Goal: Find specific page/section: Find specific page/section

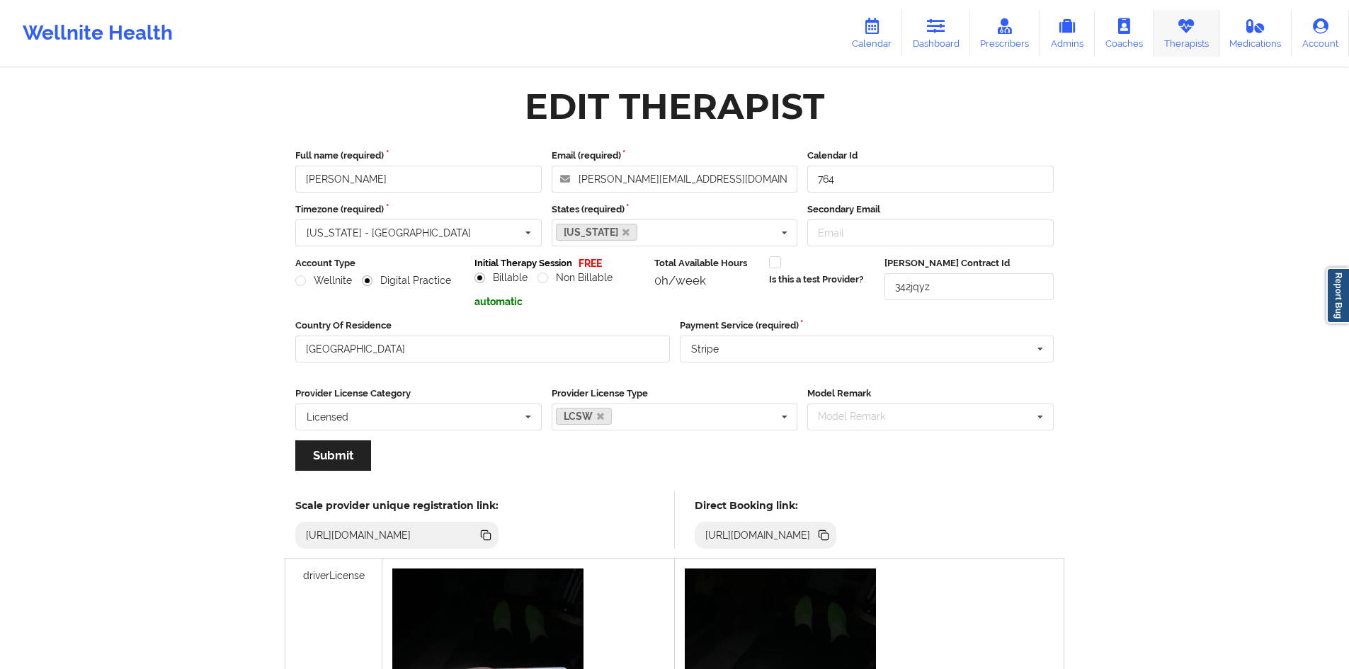
click at [1197, 27] on link "Therapists" at bounding box center [1186, 33] width 66 height 47
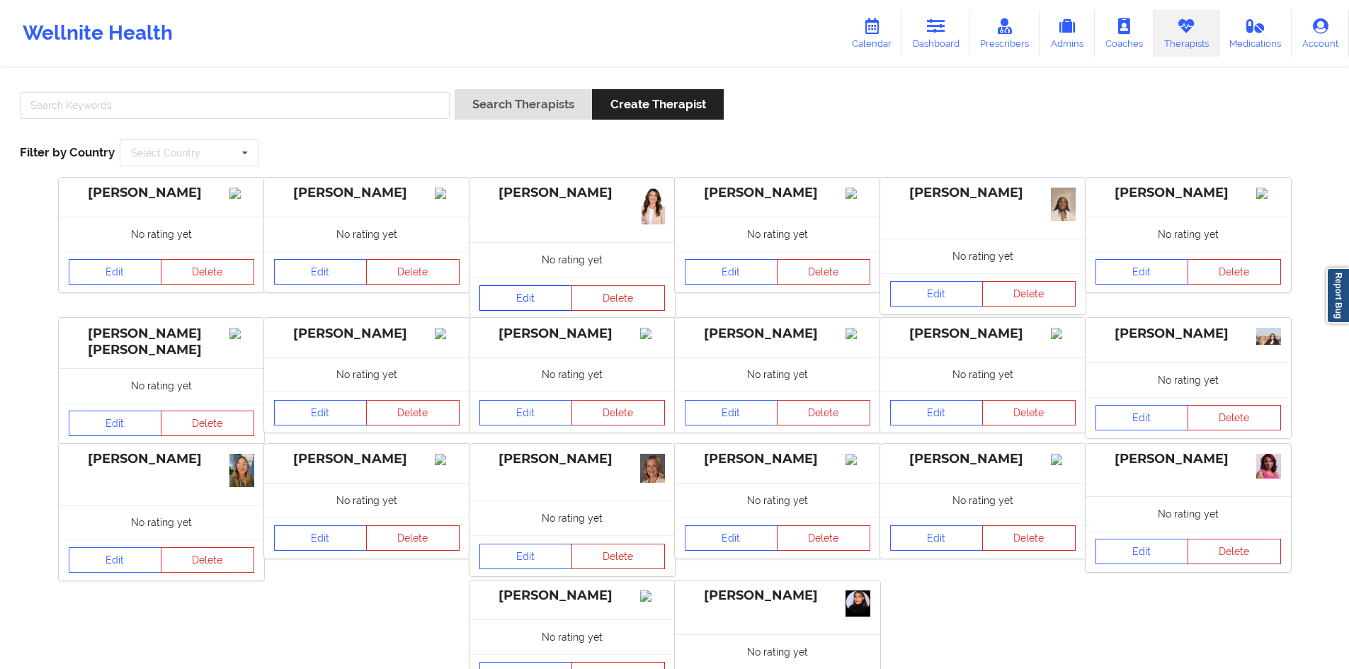
click at [520, 302] on link "Edit" at bounding box center [525, 297] width 93 height 25
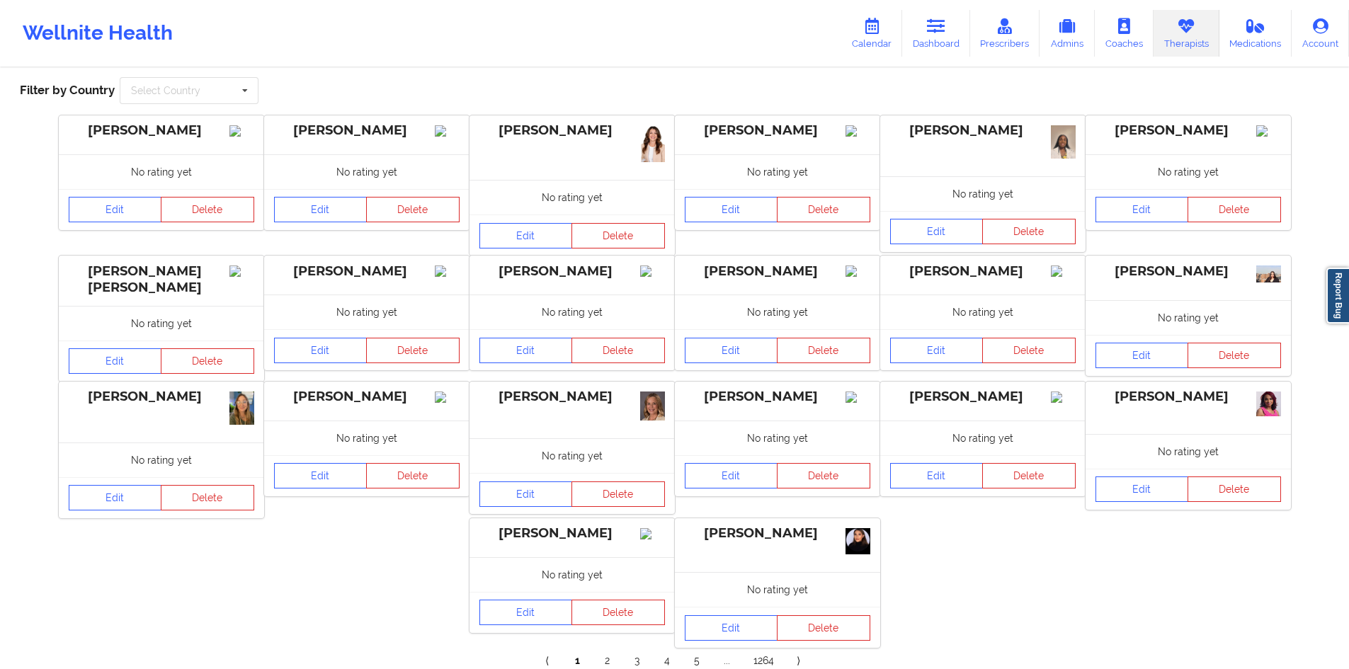
scroll to position [139, 0]
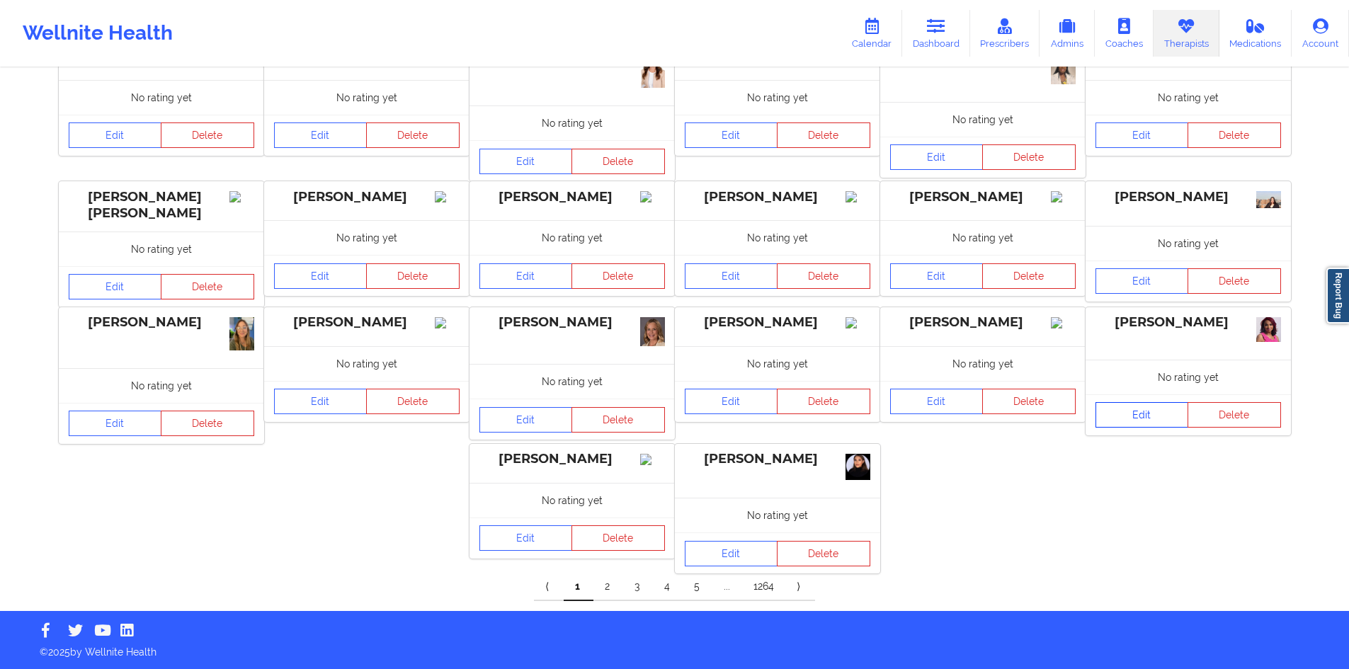
click at [1144, 412] on link "Edit" at bounding box center [1141, 414] width 93 height 25
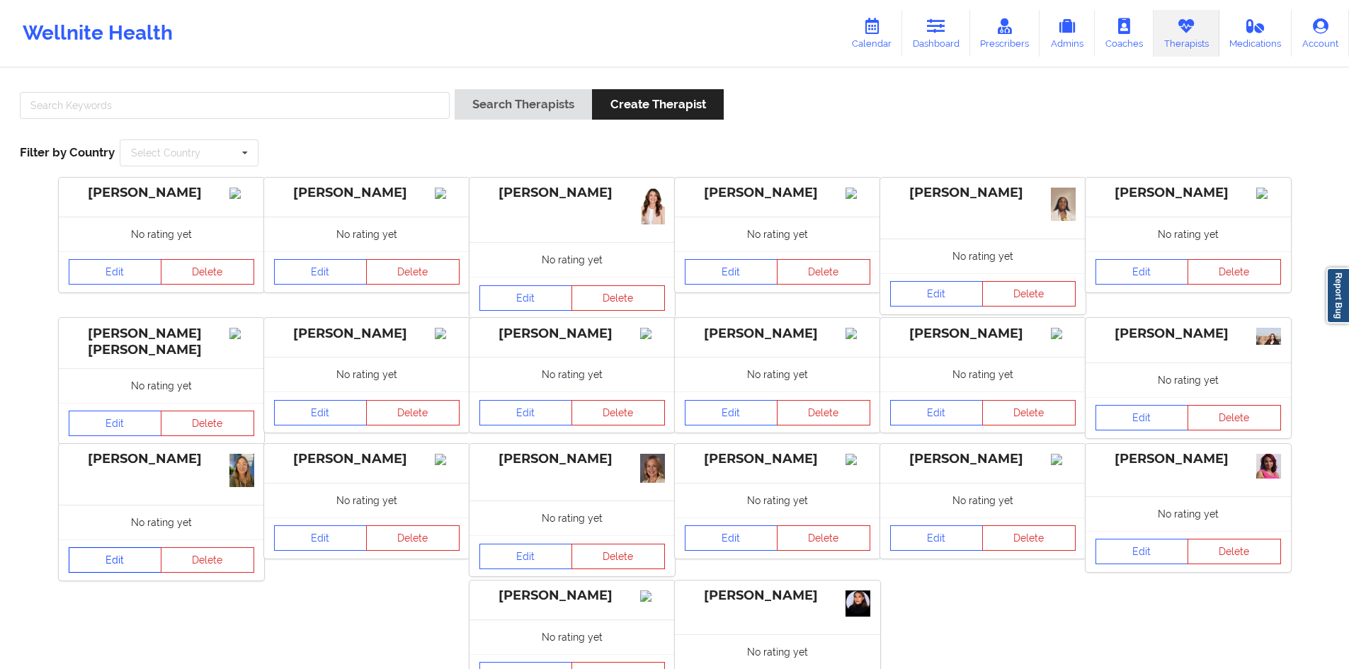
click at [84, 569] on link "Edit" at bounding box center [115, 559] width 93 height 25
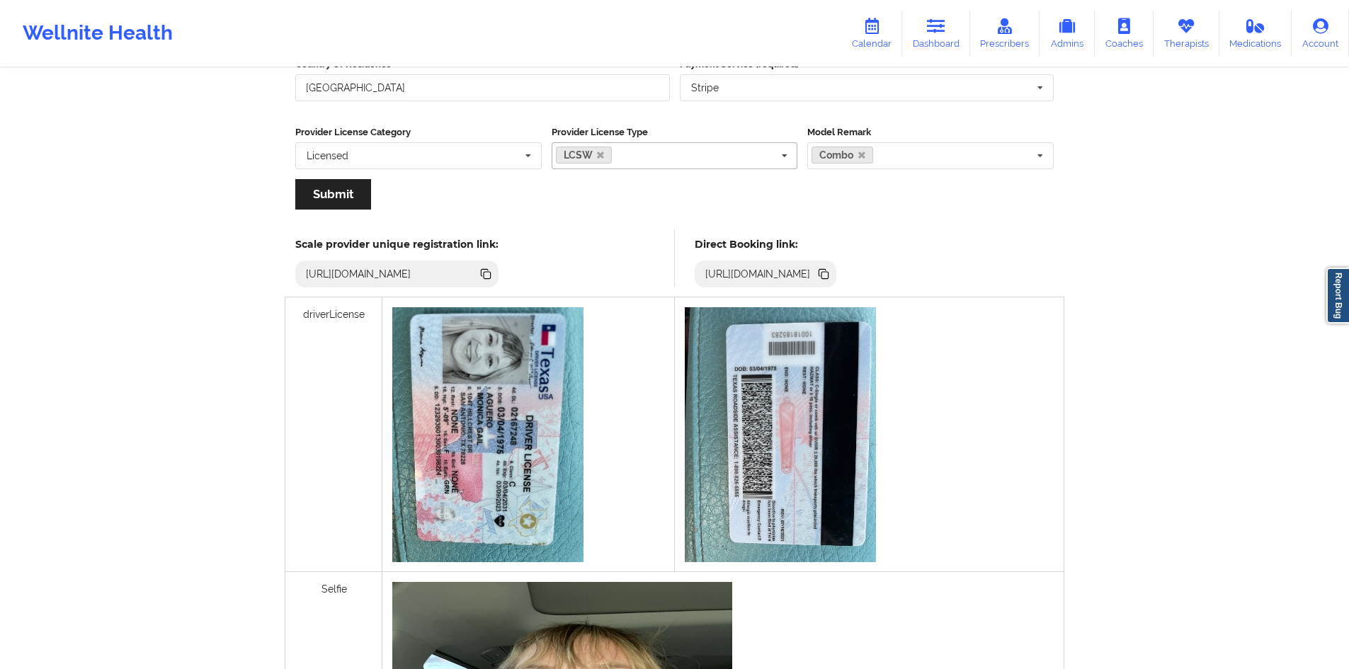
scroll to position [71, 0]
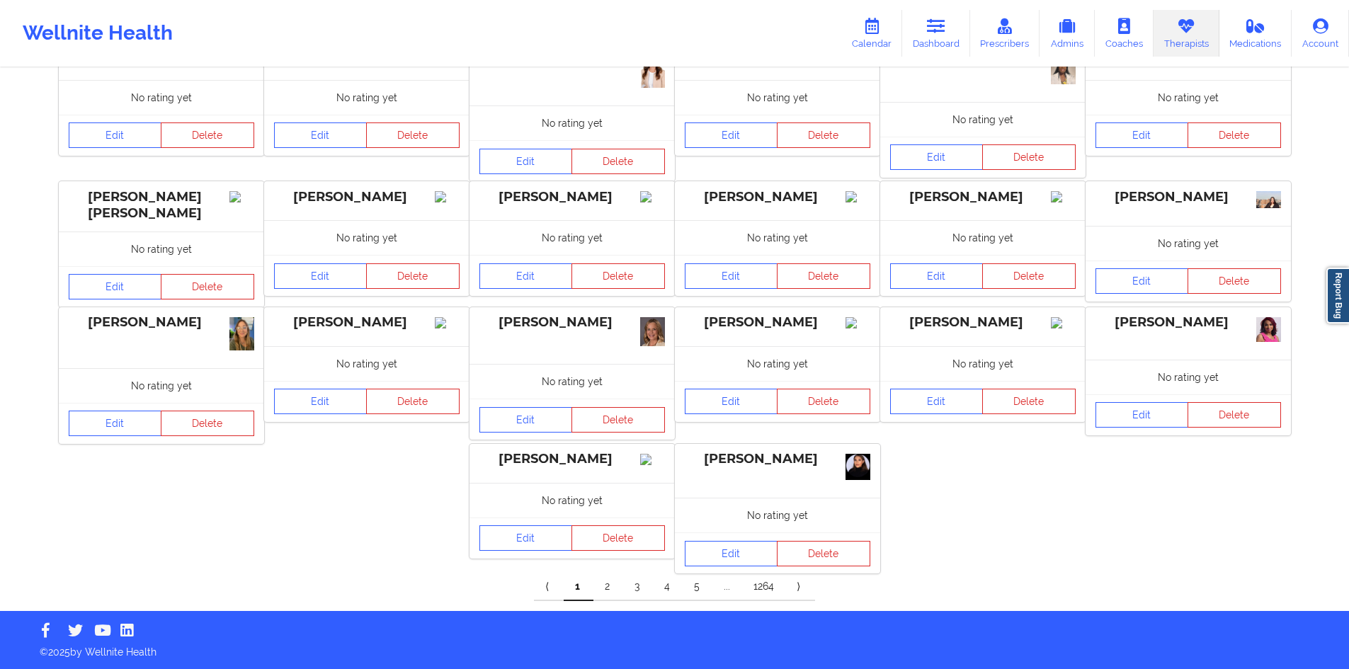
scroll to position [139, 0]
click at [688, 589] on link "5" at bounding box center [697, 587] width 30 height 28
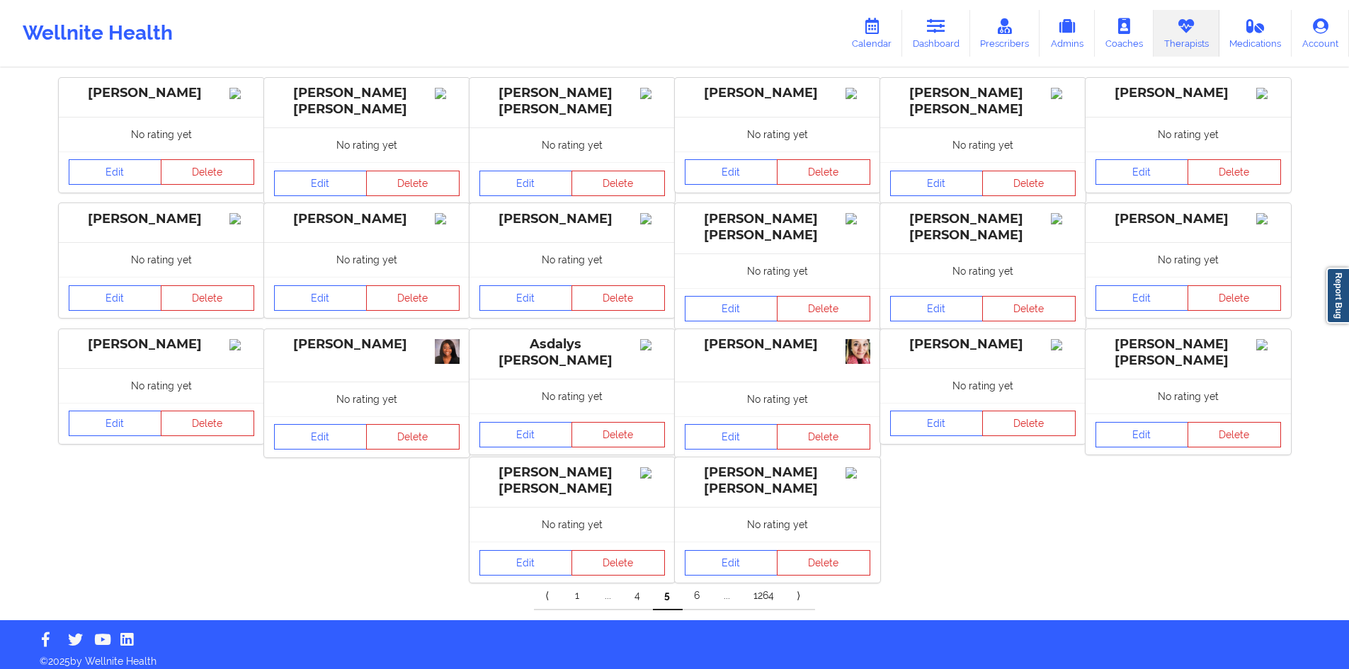
scroll to position [116, 0]
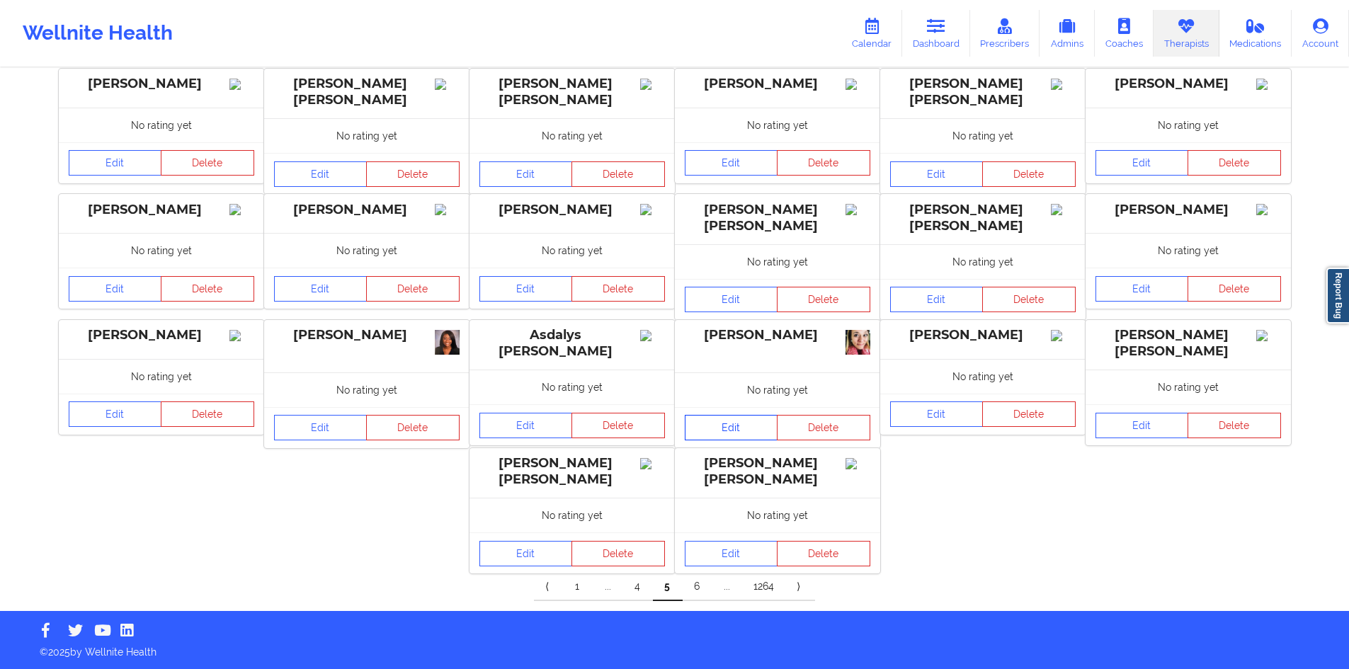
click at [726, 430] on link "Edit" at bounding box center [731, 427] width 93 height 25
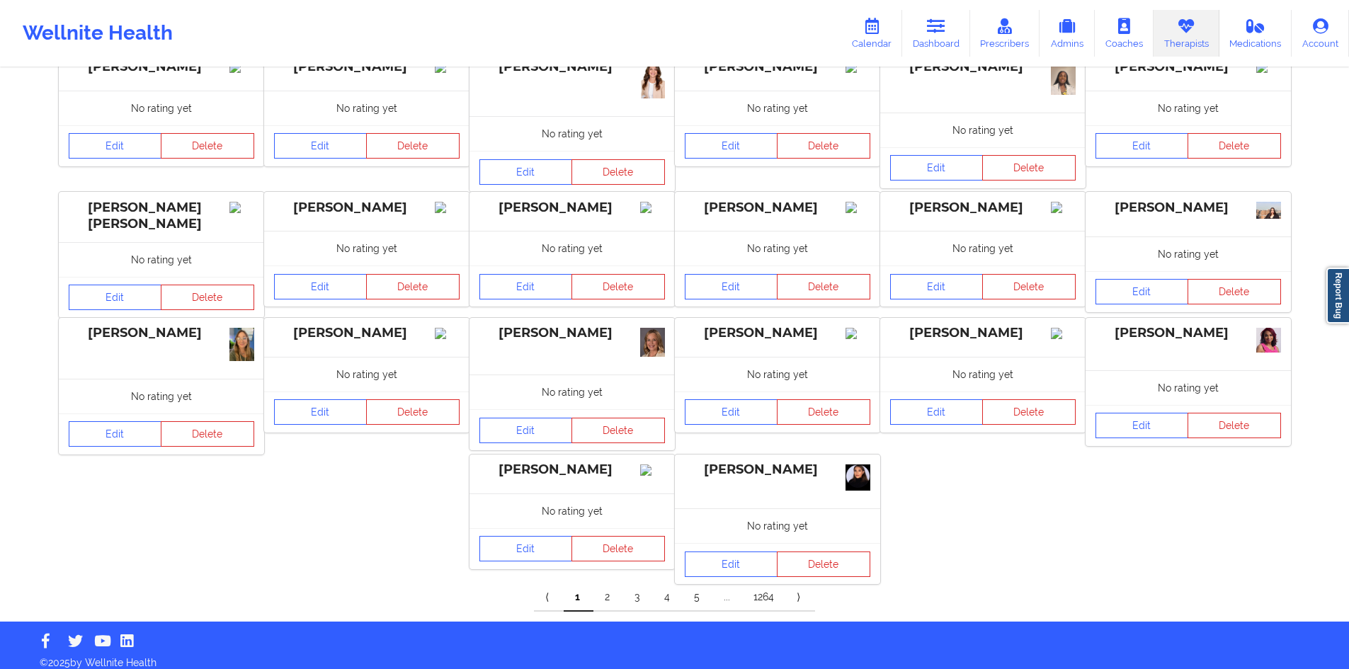
scroll to position [139, 0]
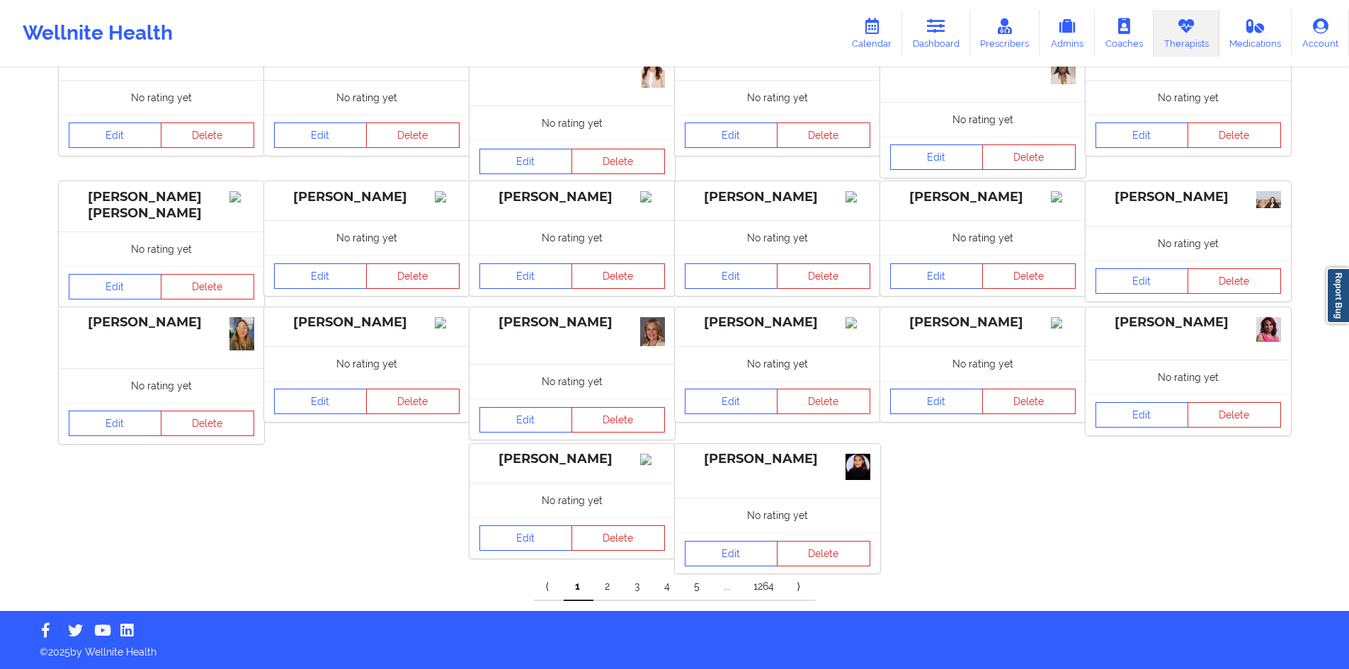
click at [794, 590] on link "⟩" at bounding box center [800, 587] width 30 height 28
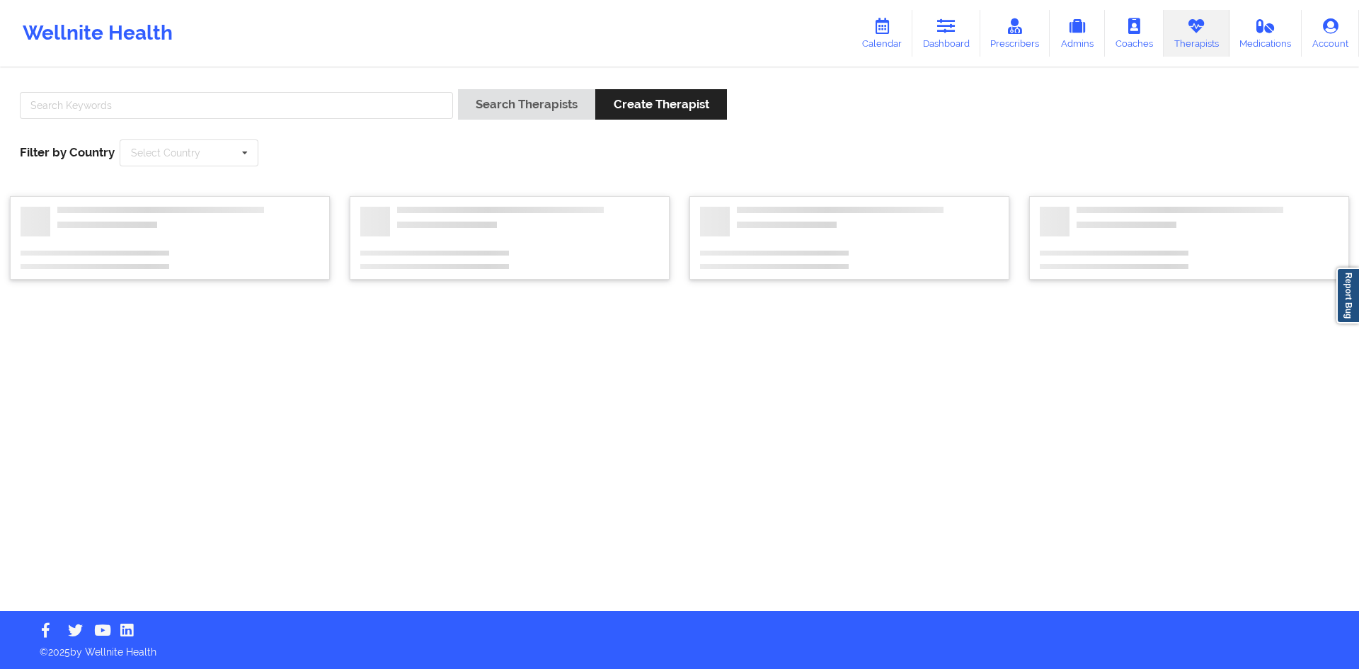
click at [794, 590] on div "Search Therapists Create Therapist Filter by Country Select Country Australia C…" at bounding box center [679, 340] width 1359 height 542
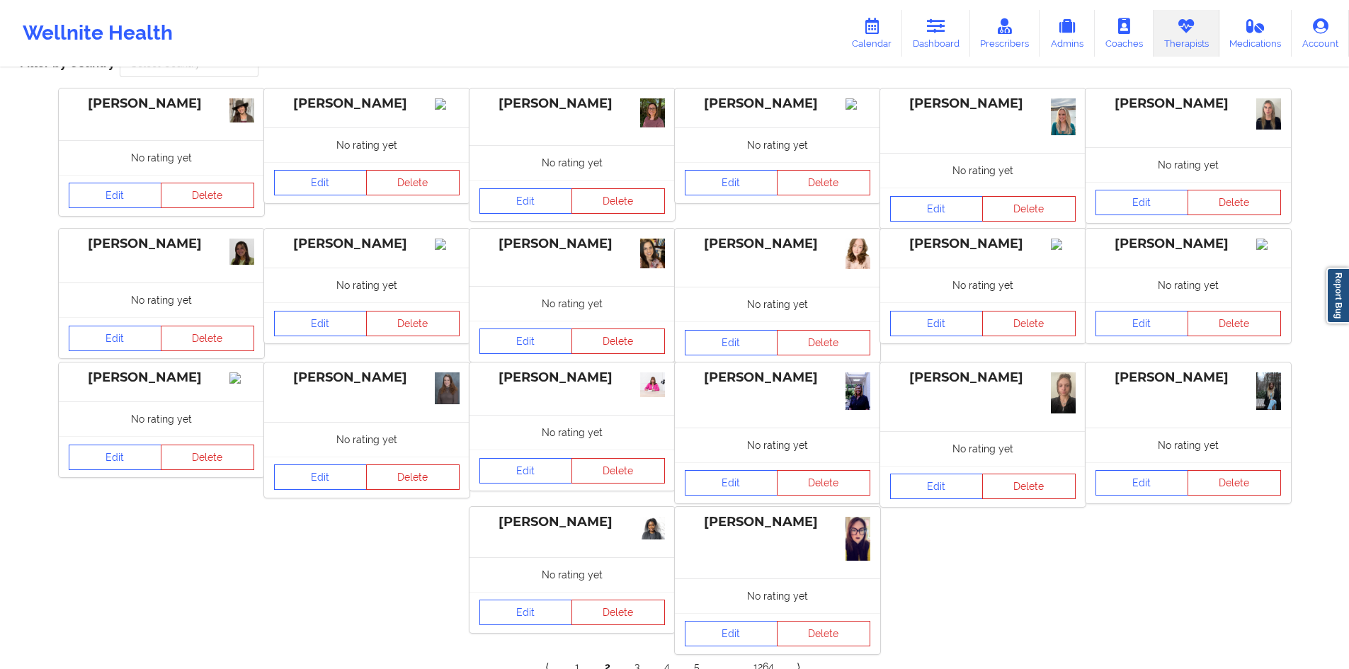
scroll to position [169, 0]
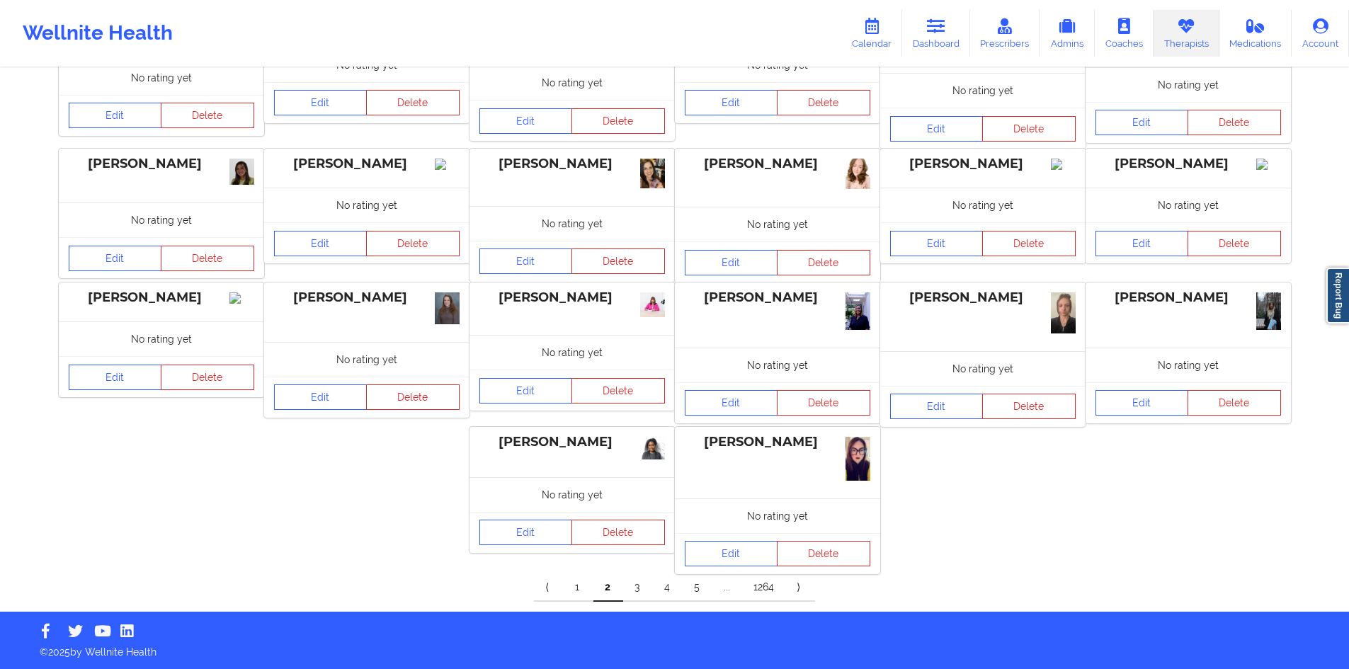
click at [796, 592] on link "⟩" at bounding box center [800, 587] width 30 height 28
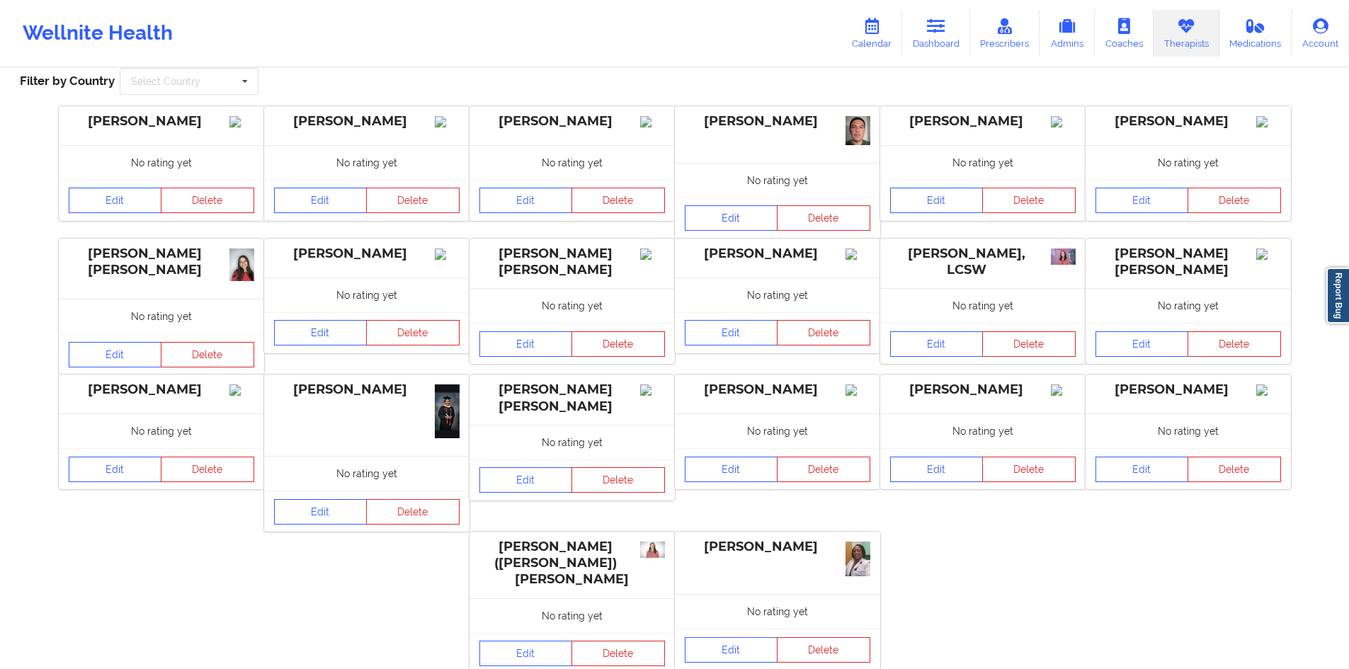
scroll to position [168, 0]
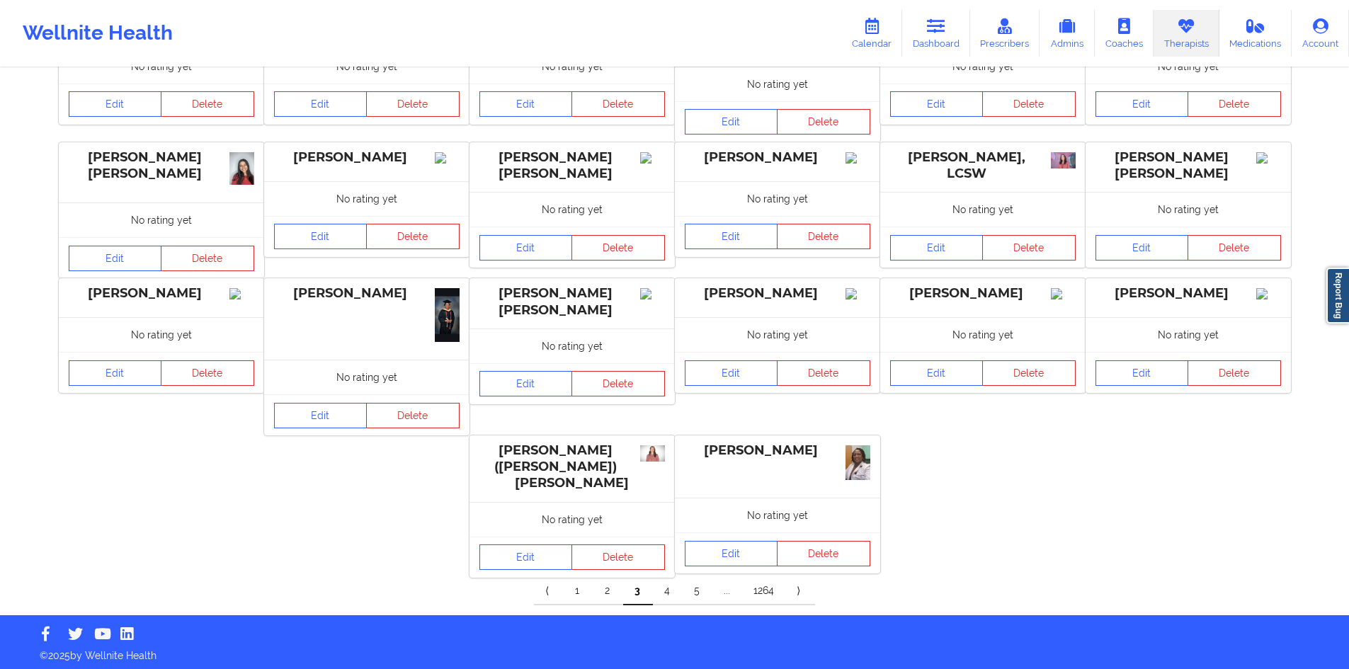
click at [799, 590] on link "⟩" at bounding box center [800, 591] width 30 height 28
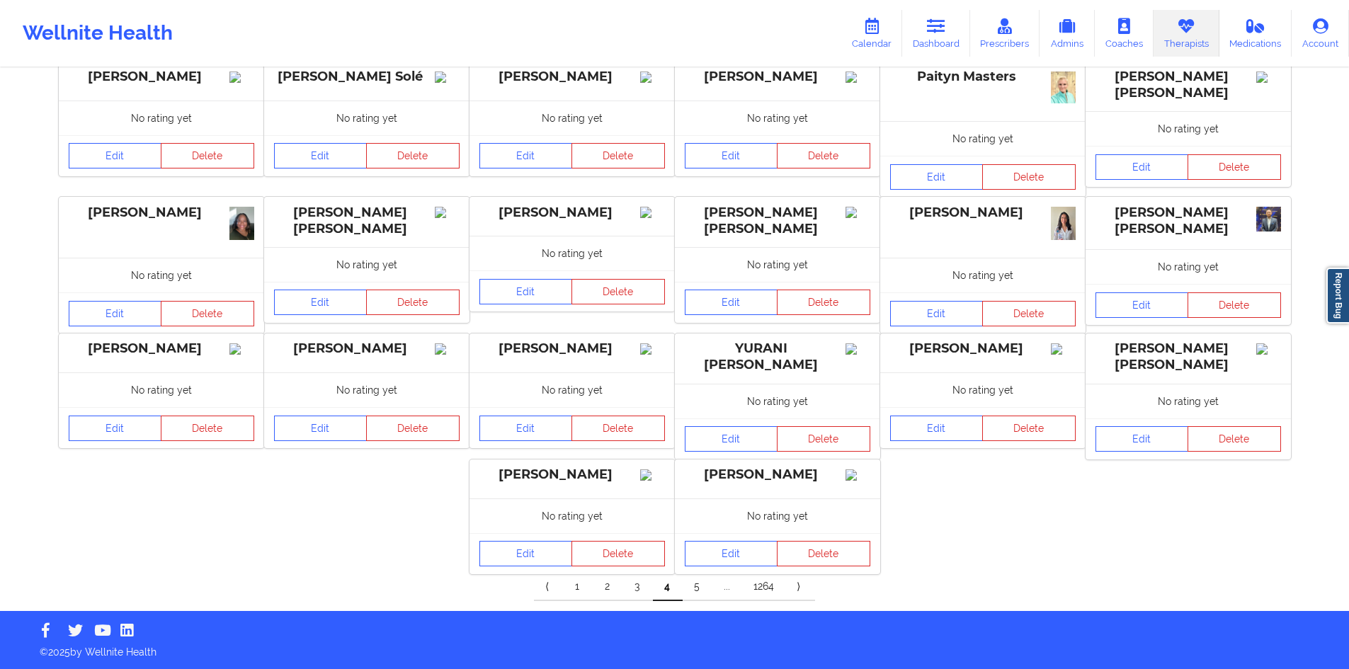
scroll to position [132, 0]
click at [796, 587] on link "⟩" at bounding box center [800, 587] width 30 height 28
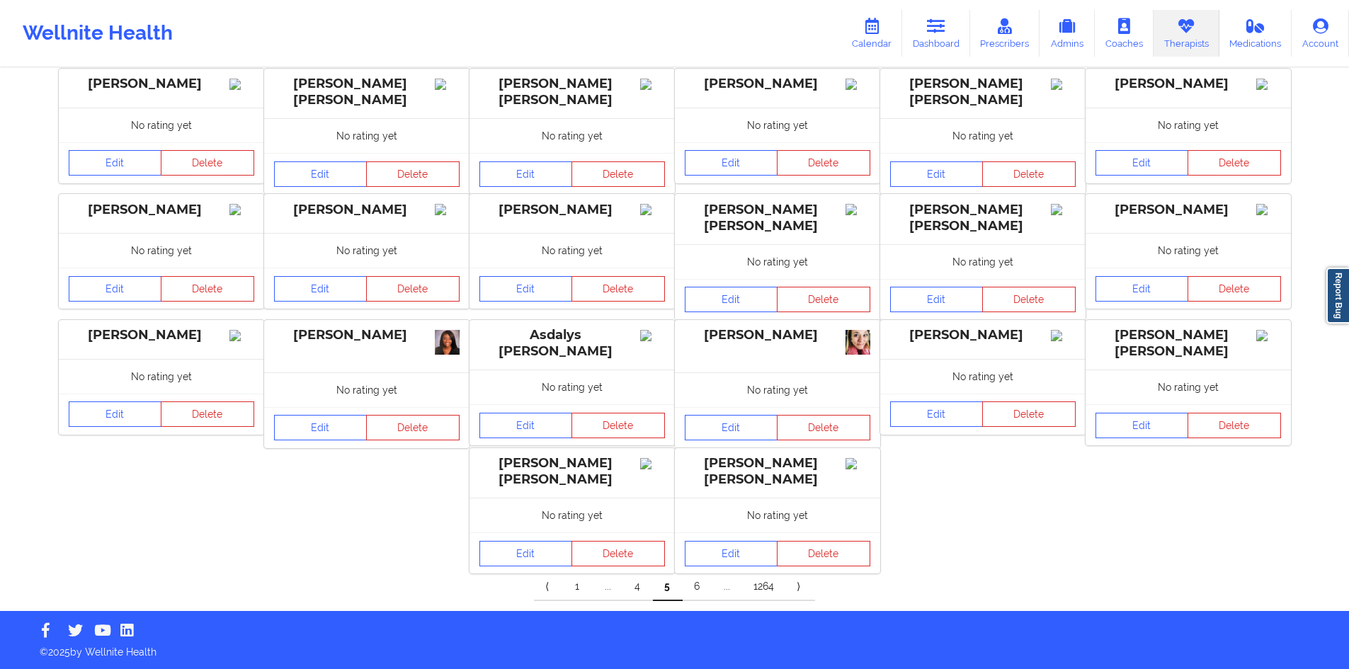
scroll to position [116, 0]
click at [793, 590] on link "⟩" at bounding box center [800, 587] width 30 height 28
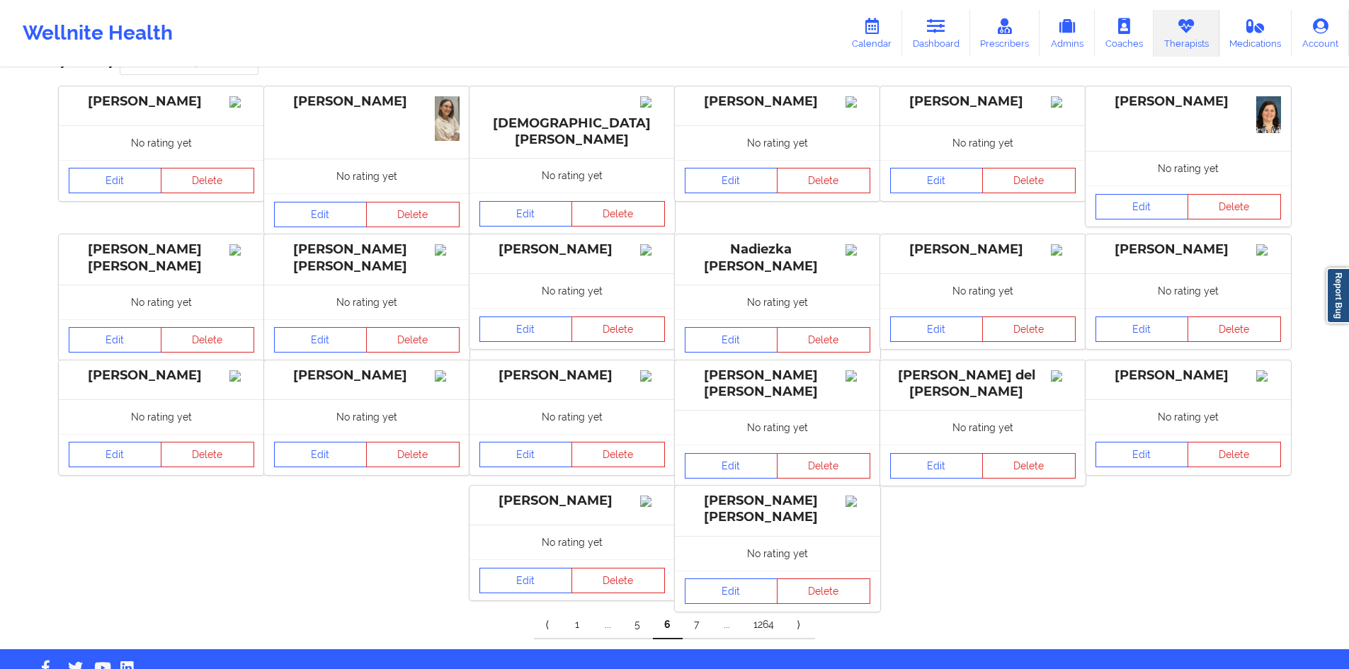
scroll to position [66, 0]
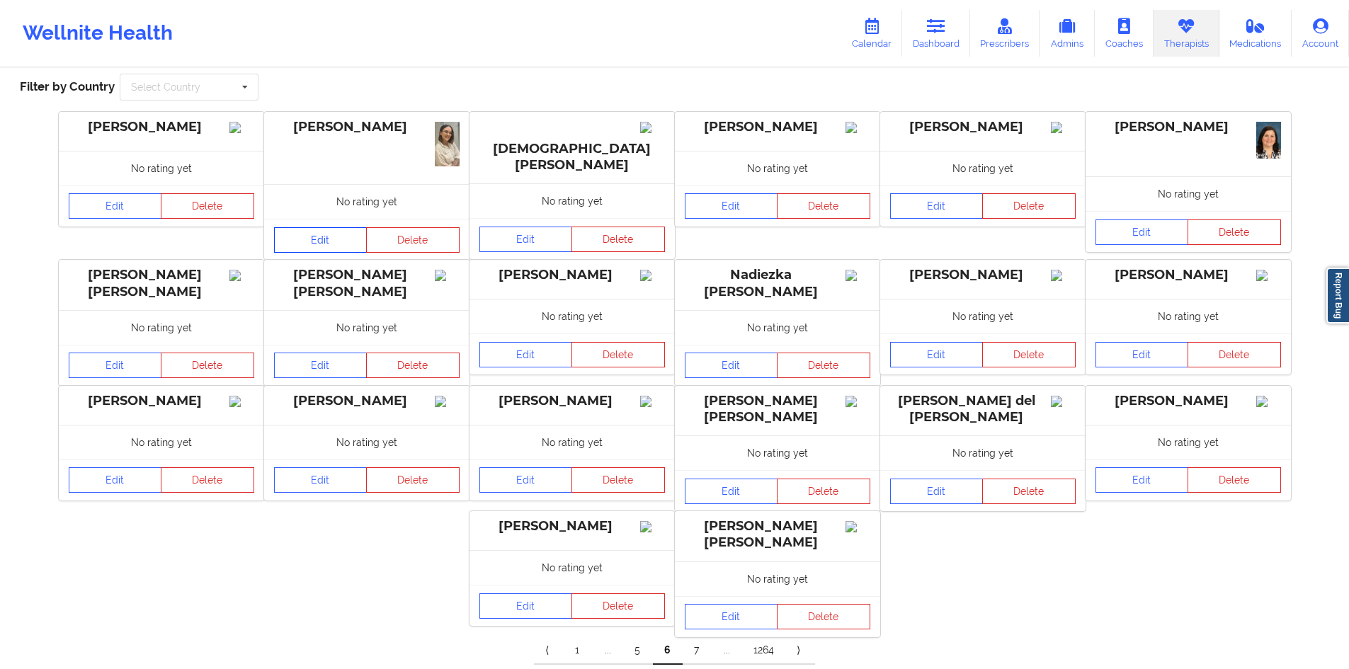
click at [319, 247] on link "Edit" at bounding box center [320, 239] width 93 height 25
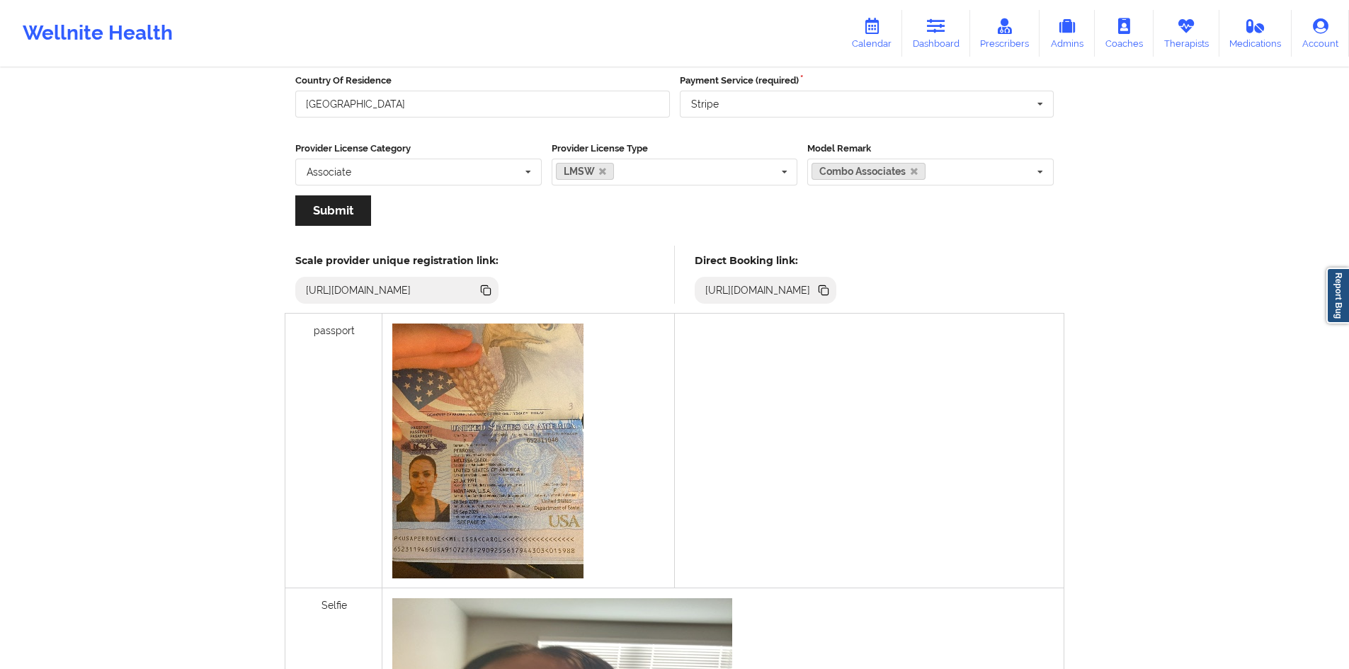
scroll to position [212, 0]
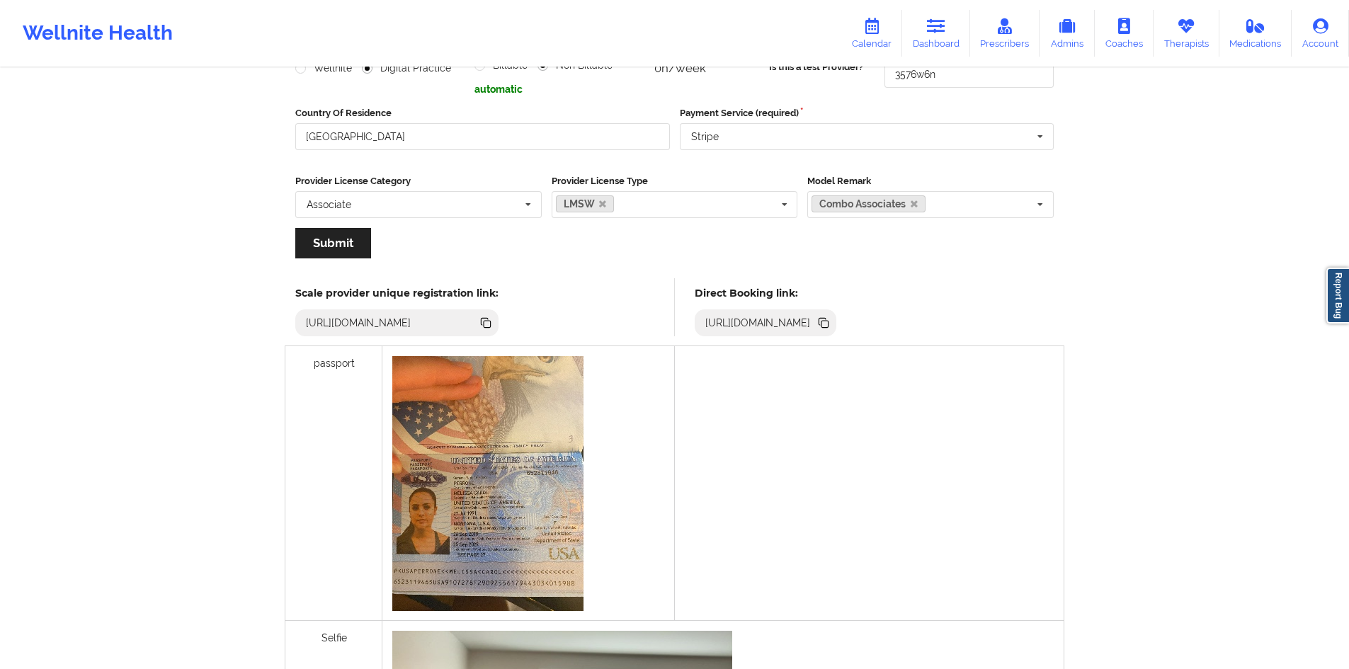
click at [816, 444] on div at bounding box center [821, 483] width 292 height 275
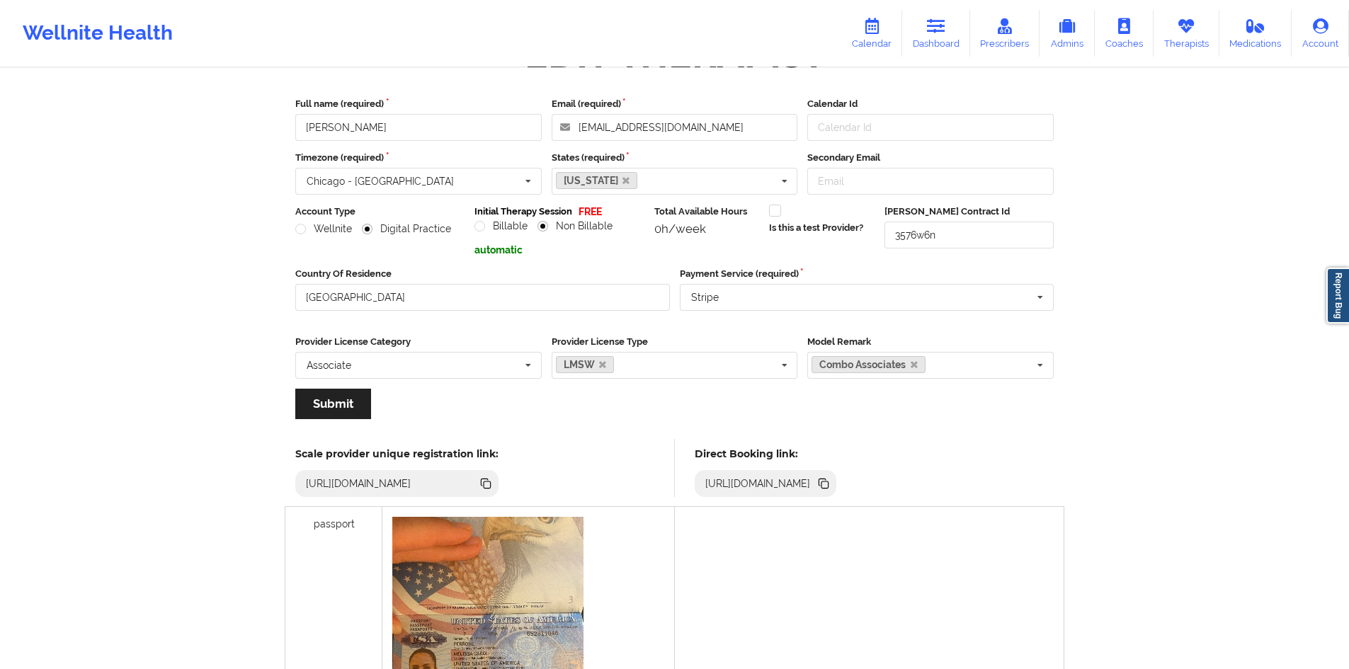
scroll to position [0, 0]
